Goal: Navigation & Orientation: Find specific page/section

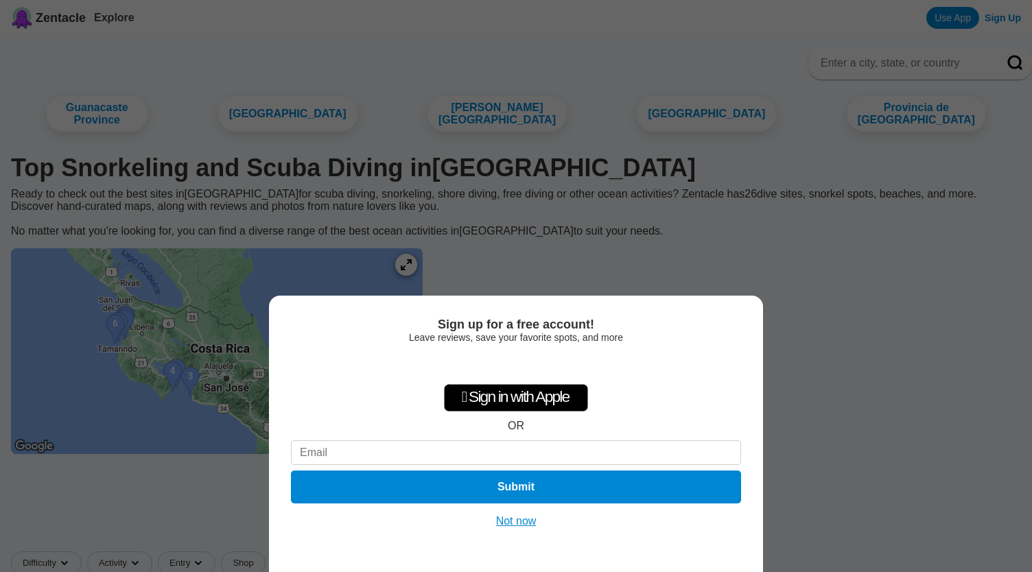
click at [524, 520] on button "Not now" at bounding box center [516, 522] width 49 height 14
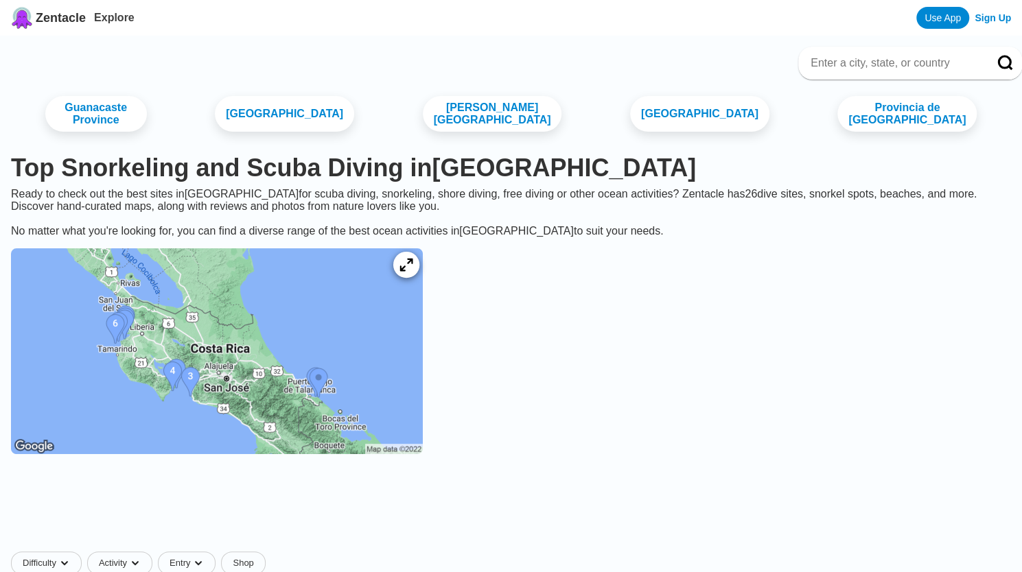
click at [412, 272] on icon at bounding box center [405, 265] width 13 height 13
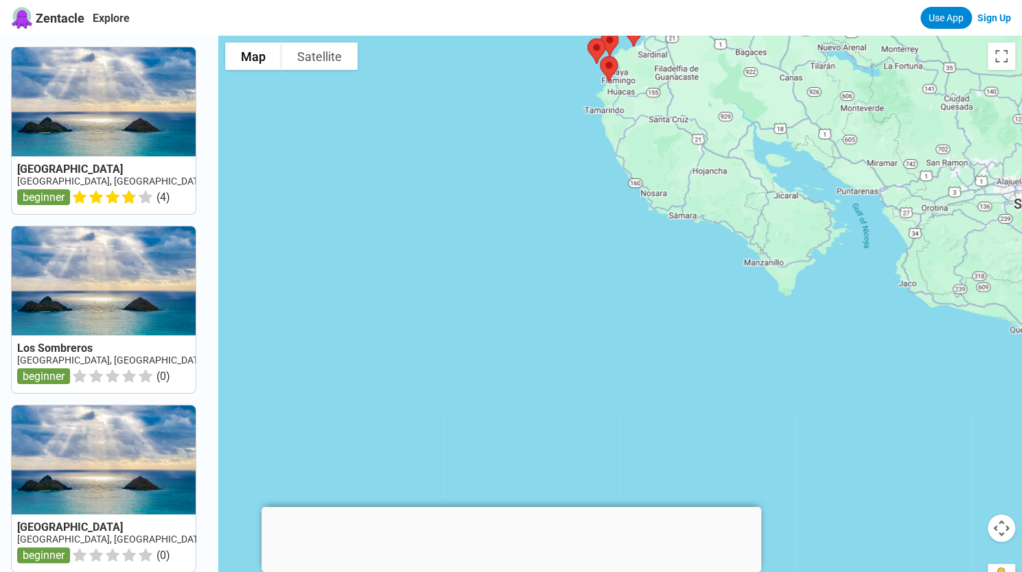
drag, startPoint x: 856, startPoint y: 355, endPoint x: 845, endPoint y: 91, distance: 264.4
click at [845, 91] on div at bounding box center [620, 322] width 804 height 572
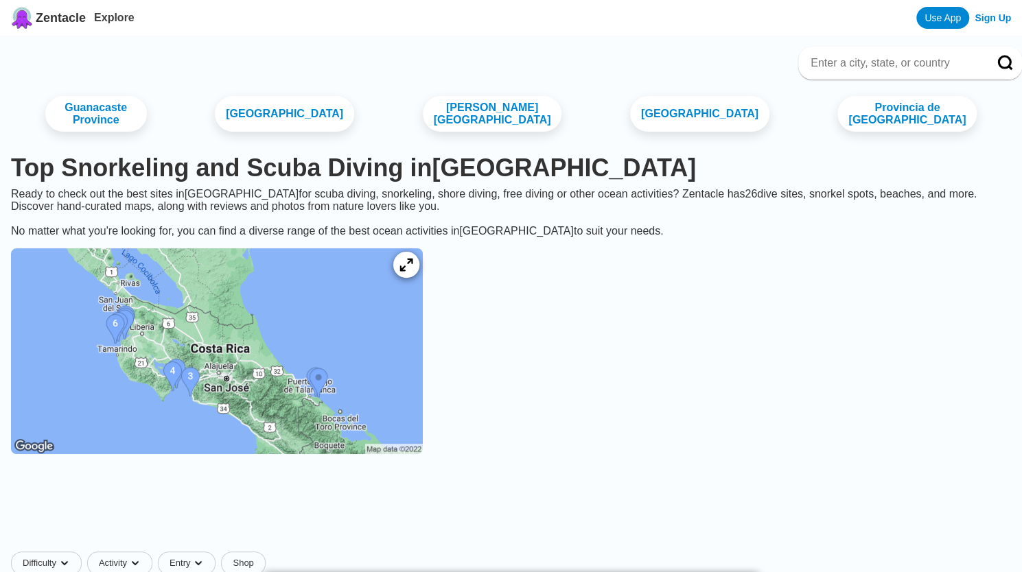
click at [412, 272] on icon at bounding box center [405, 265] width 13 height 13
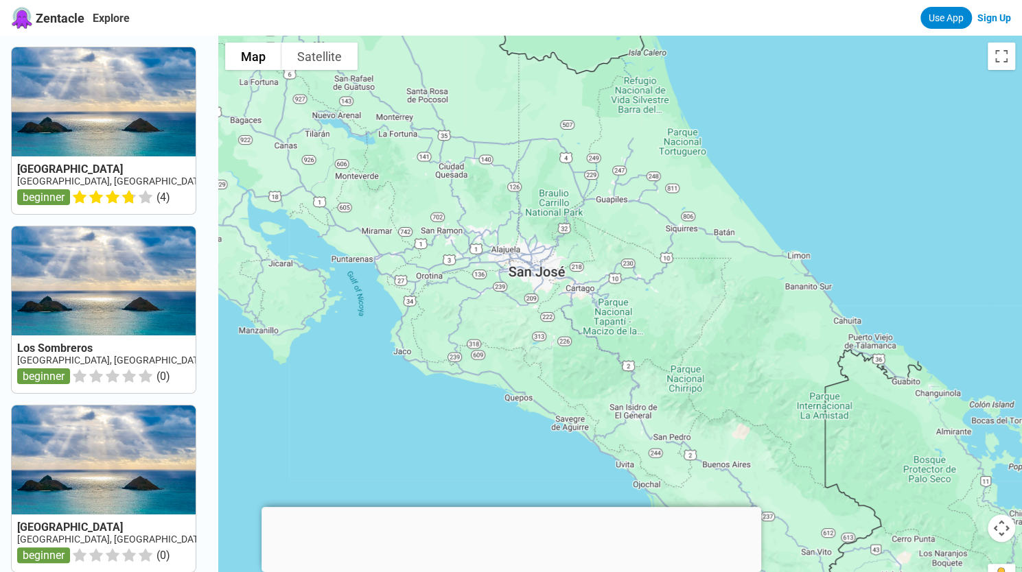
drag, startPoint x: 878, startPoint y: 318, endPoint x: 371, endPoint y: 117, distance: 544.9
click at [371, 117] on div at bounding box center [620, 322] width 804 height 572
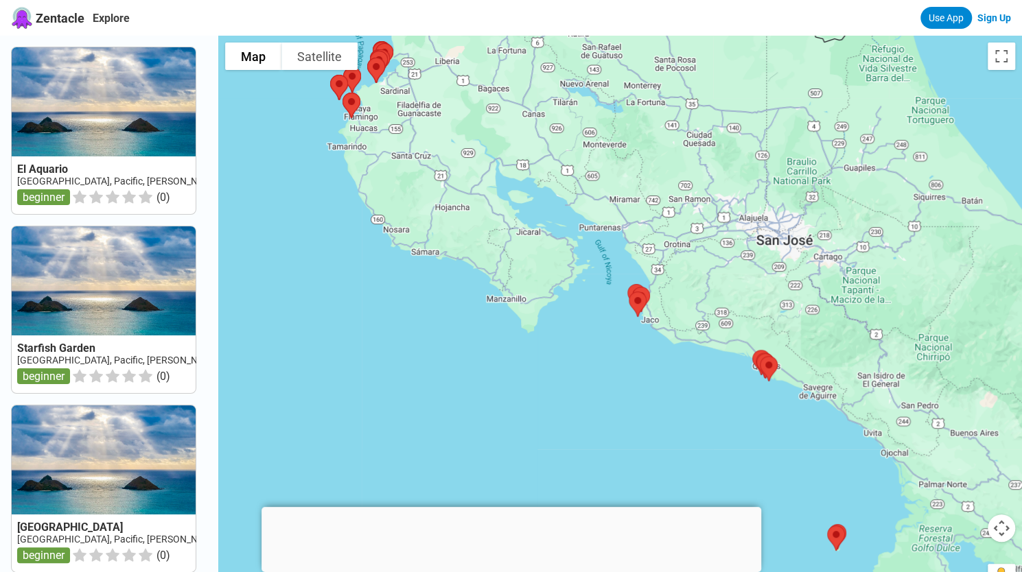
drag, startPoint x: 788, startPoint y: 277, endPoint x: 1031, endPoint y: 249, distance: 245.2
click at [1021, 249] on html "Zentacle Explore Use App Sign Up El Aquario Costa Rica, Pacific, Manuel Antonio…" at bounding box center [511, 546] width 1022 height 1092
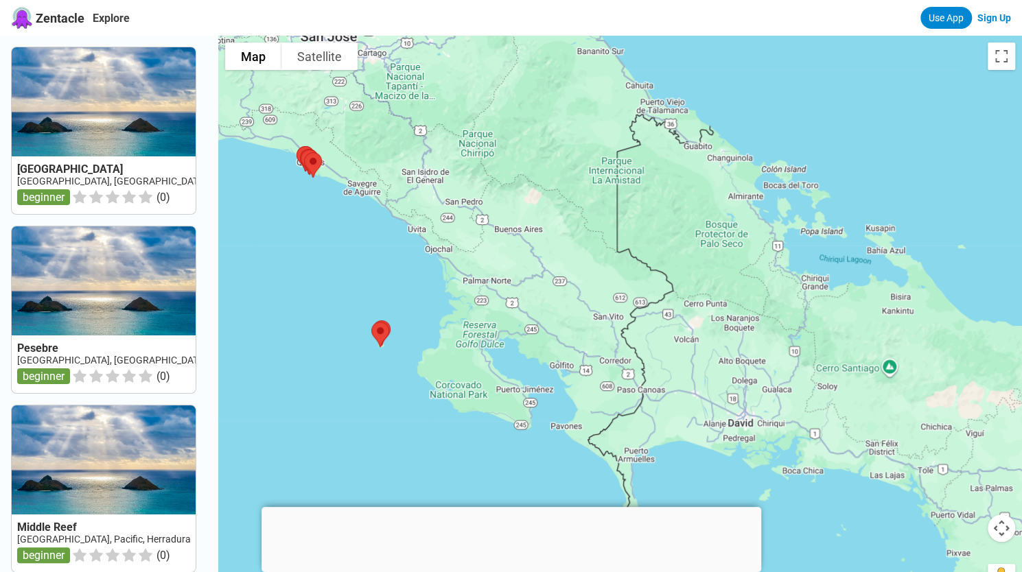
drag, startPoint x: 984, startPoint y: 321, endPoint x: 528, endPoint y: 117, distance: 499.1
click at [528, 117] on div at bounding box center [620, 322] width 804 height 572
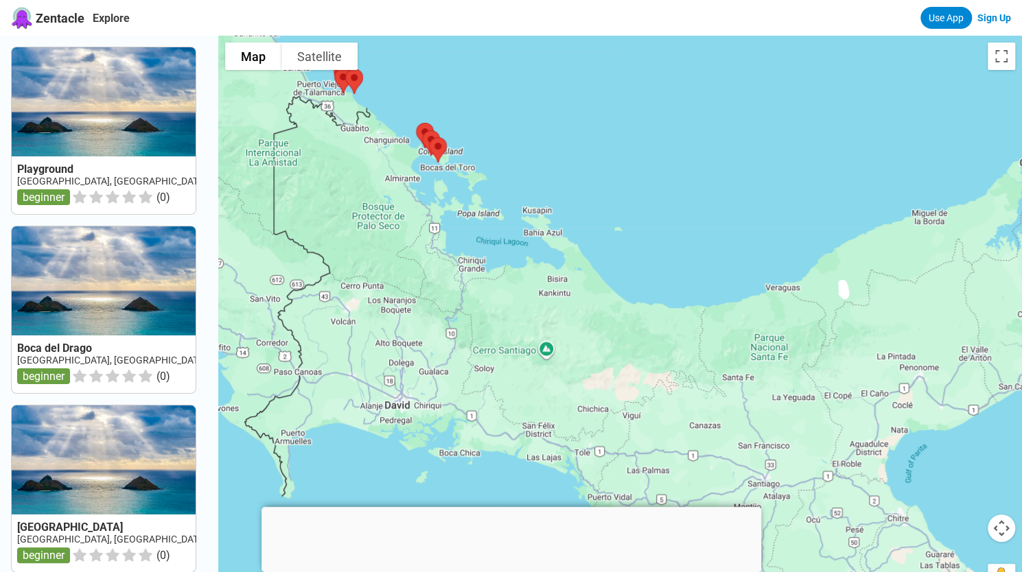
drag, startPoint x: 941, startPoint y: 401, endPoint x: 592, endPoint y: 381, distance: 349.2
click at [592, 381] on div at bounding box center [620, 322] width 804 height 572
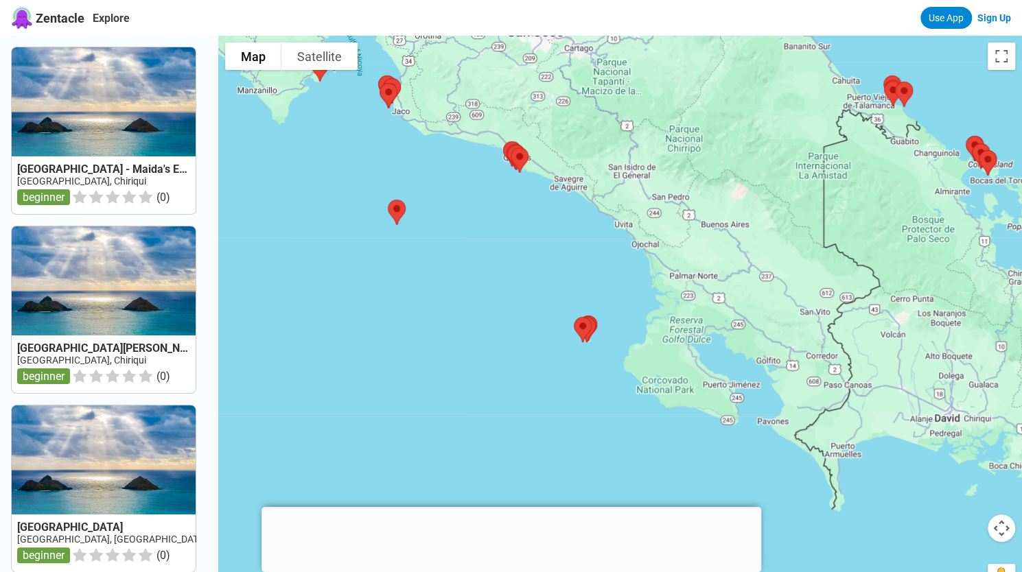
drag, startPoint x: 480, startPoint y: 334, endPoint x: 1018, endPoint y: 340, distance: 538.7
click at [1021, 347] on html "Zentacle Explore Use App Sign Up Islas Secas - Maida's Eels Panama, Chiriqui be…" at bounding box center [511, 546] width 1022 height 1092
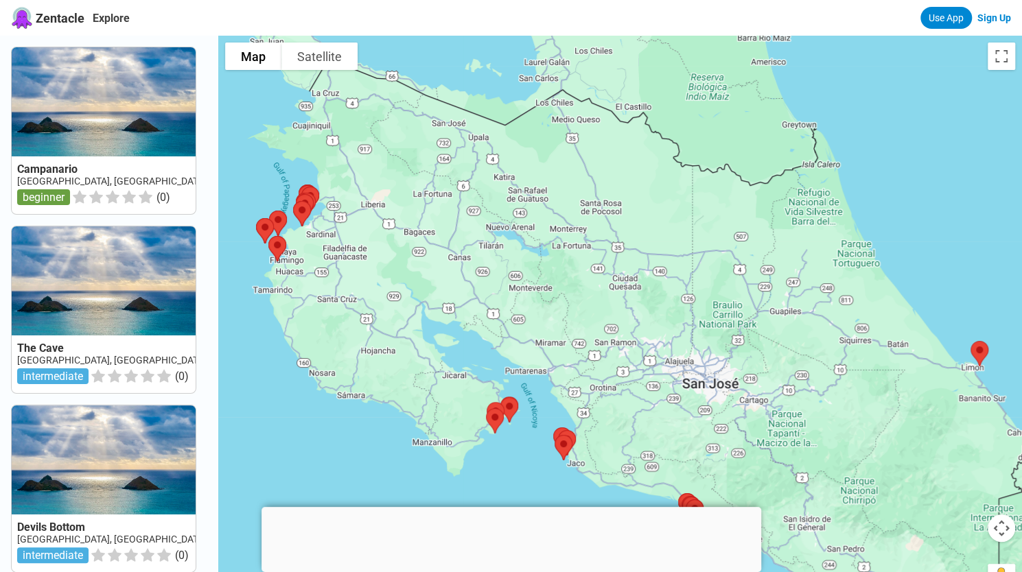
drag, startPoint x: 761, startPoint y: 135, endPoint x: 939, endPoint y: 490, distance: 396.8
click at [939, 490] on div at bounding box center [620, 322] width 804 height 572
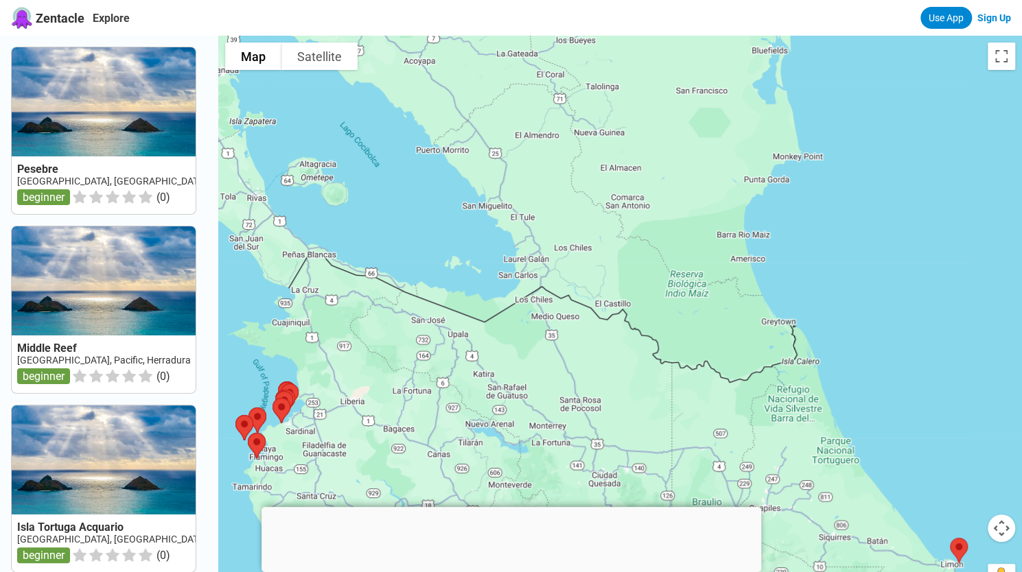
drag, startPoint x: 661, startPoint y: 204, endPoint x: 624, endPoint y: 362, distance: 162.3
click at [624, 362] on div at bounding box center [620, 322] width 804 height 572
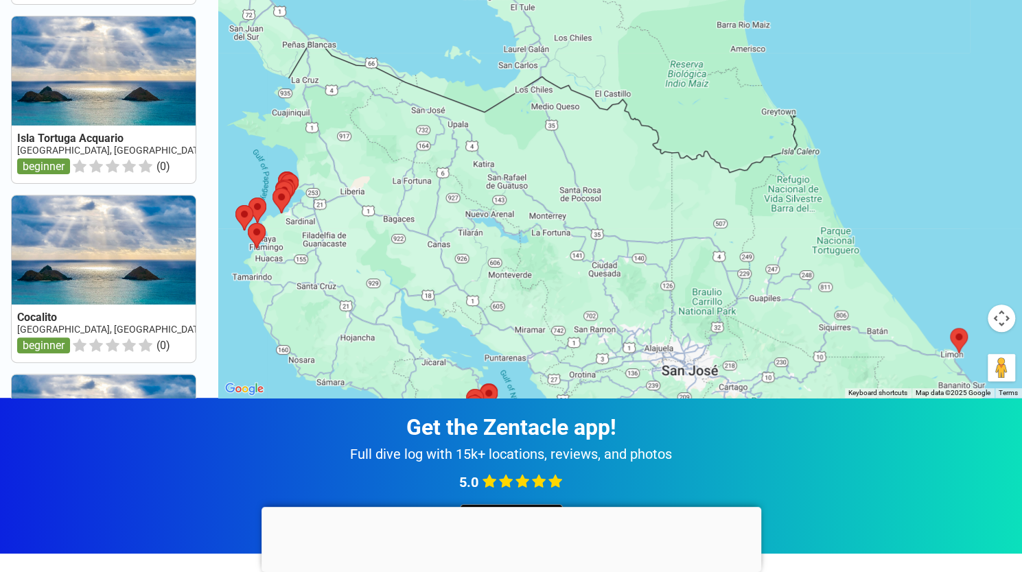
scroll to position [196, 0]
